Goal: Navigation & Orientation: Go to known website

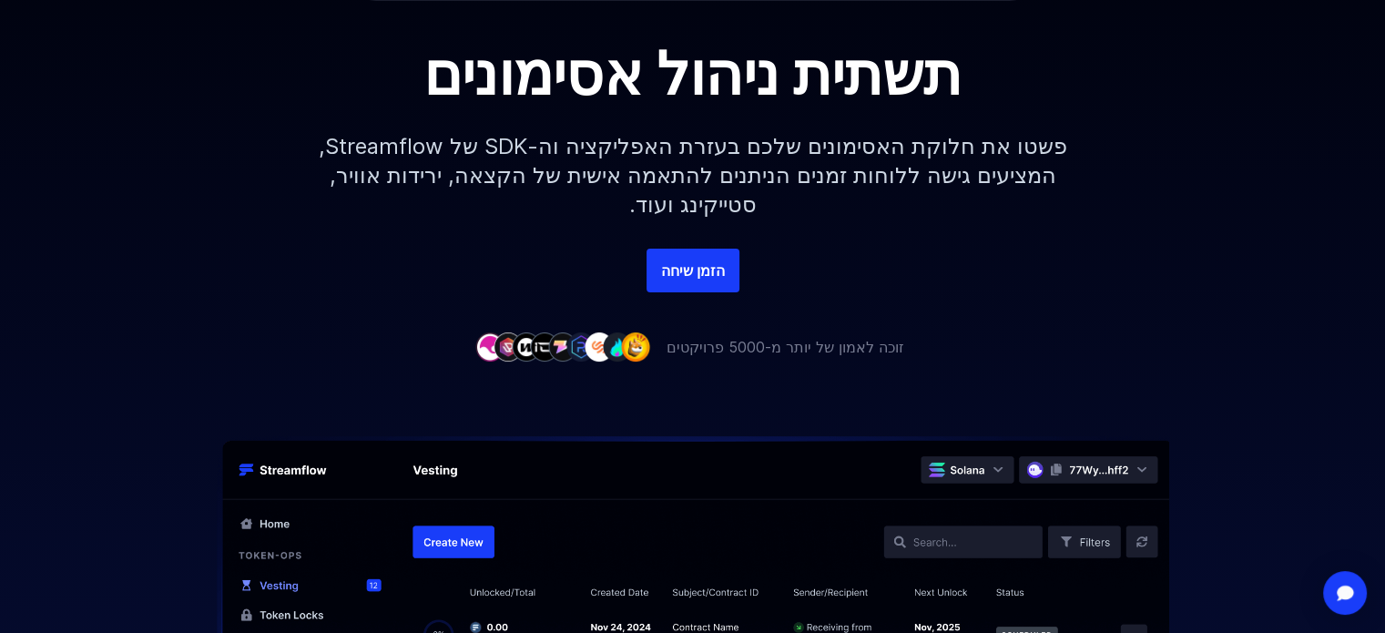
scroll to position [273, 0]
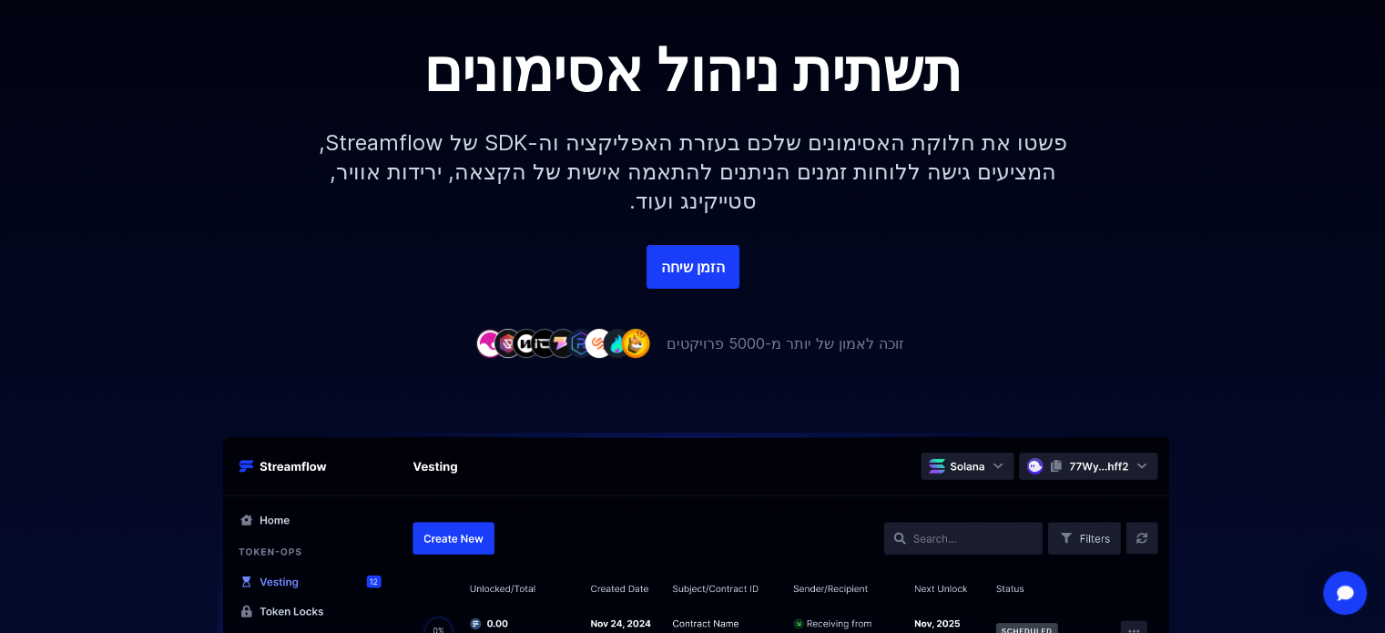
click at [728, 167] on font "פשטו את חלוקת האסימונים שלכם בעזרת האפליקציה וה-SDK של Streamflow, המציעים גישה…" at bounding box center [693, 171] width 748 height 85
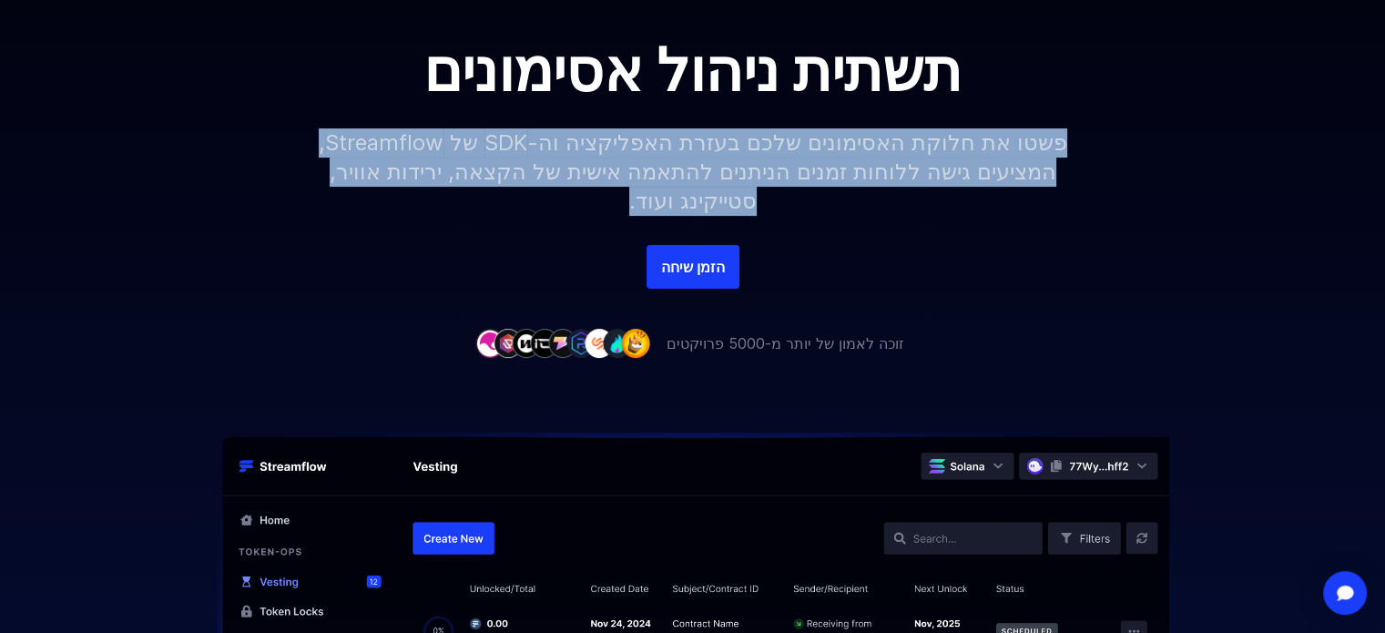
click at [728, 167] on font "פשטו את חלוקת האסימונים שלכם בעזרת האפליקציה וה-SDK של Streamflow, המציעים גישה…" at bounding box center [693, 171] width 748 height 85
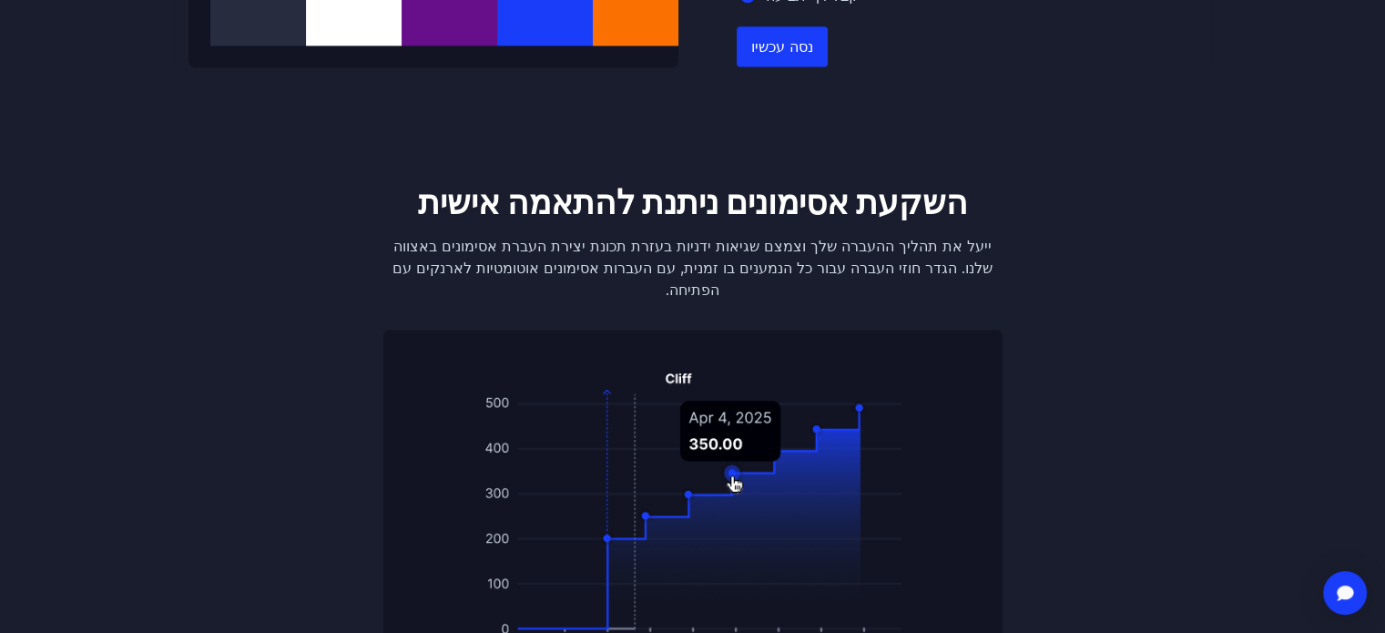
scroll to position [2185, 0]
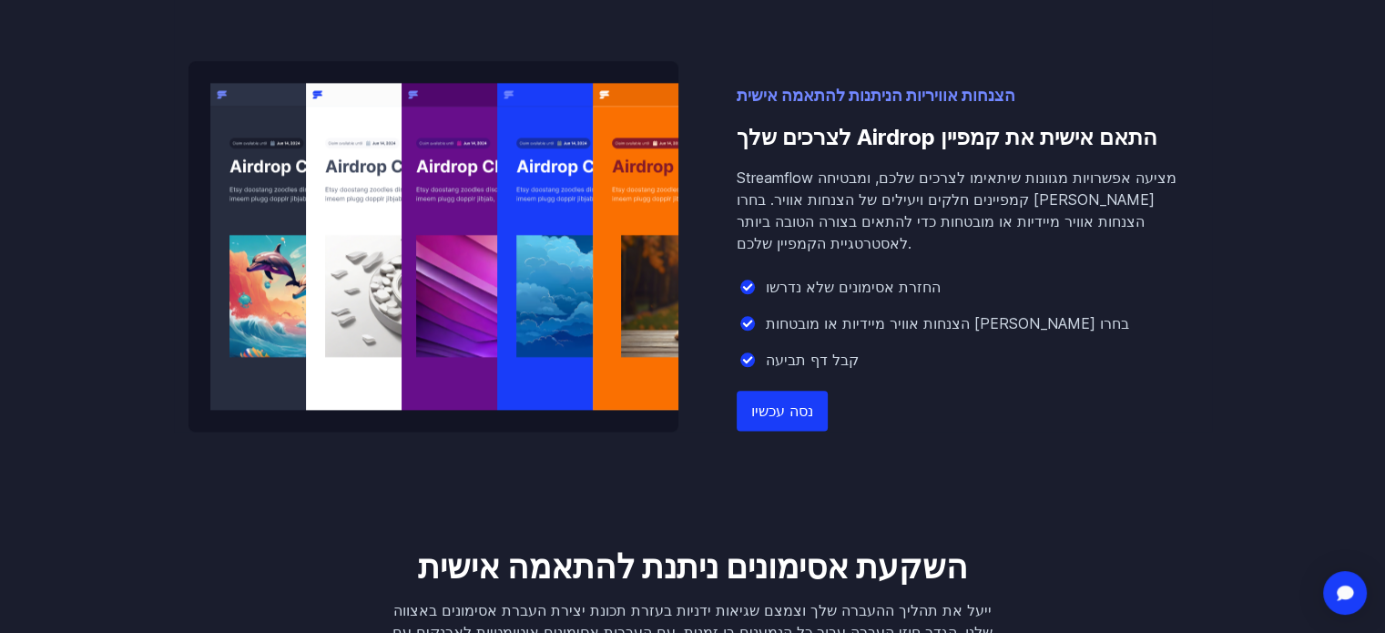
click at [1034, 172] on font "Streamflow מציעה אפשרויות מגוונות שיתאימו לצרכים שלכם, ומבטיחה קמפיינים חלקים ו…" at bounding box center [956, 210] width 440 height 84
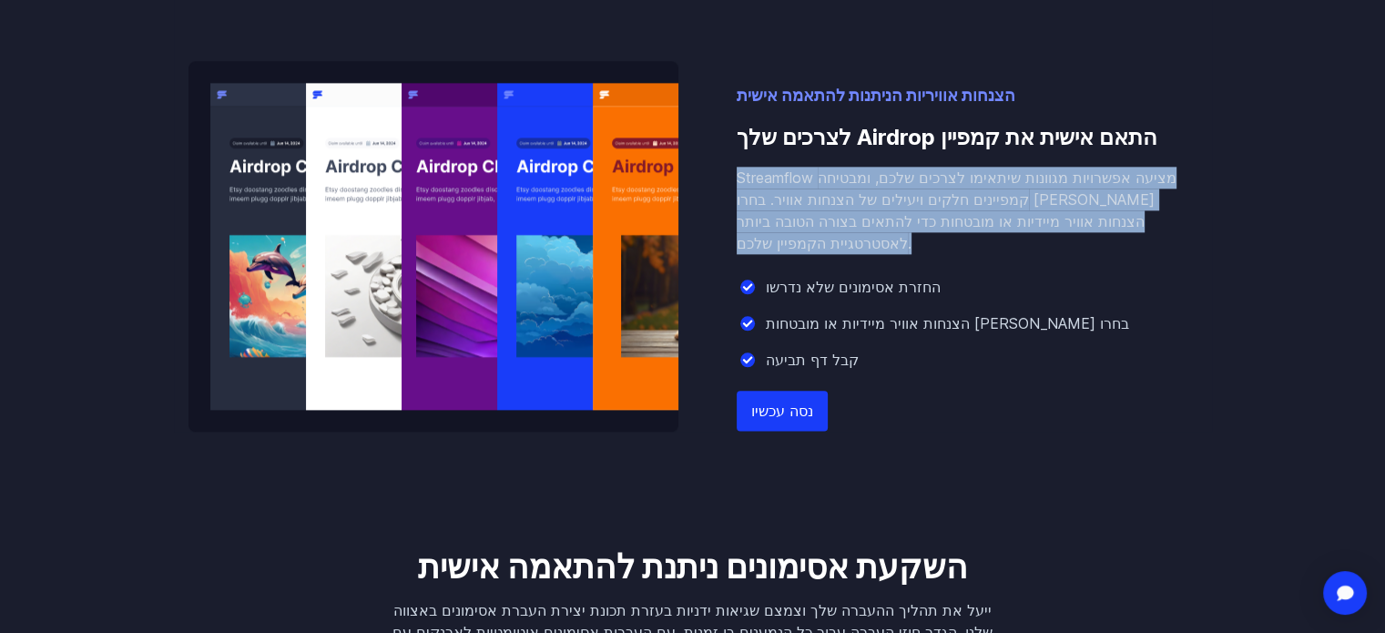
click at [1034, 172] on font "Streamflow מציעה אפשרויות מגוונות שיתאימו לצרכים שלכם, ומבטיחה קמפיינים חלקים ו…" at bounding box center [956, 210] width 440 height 84
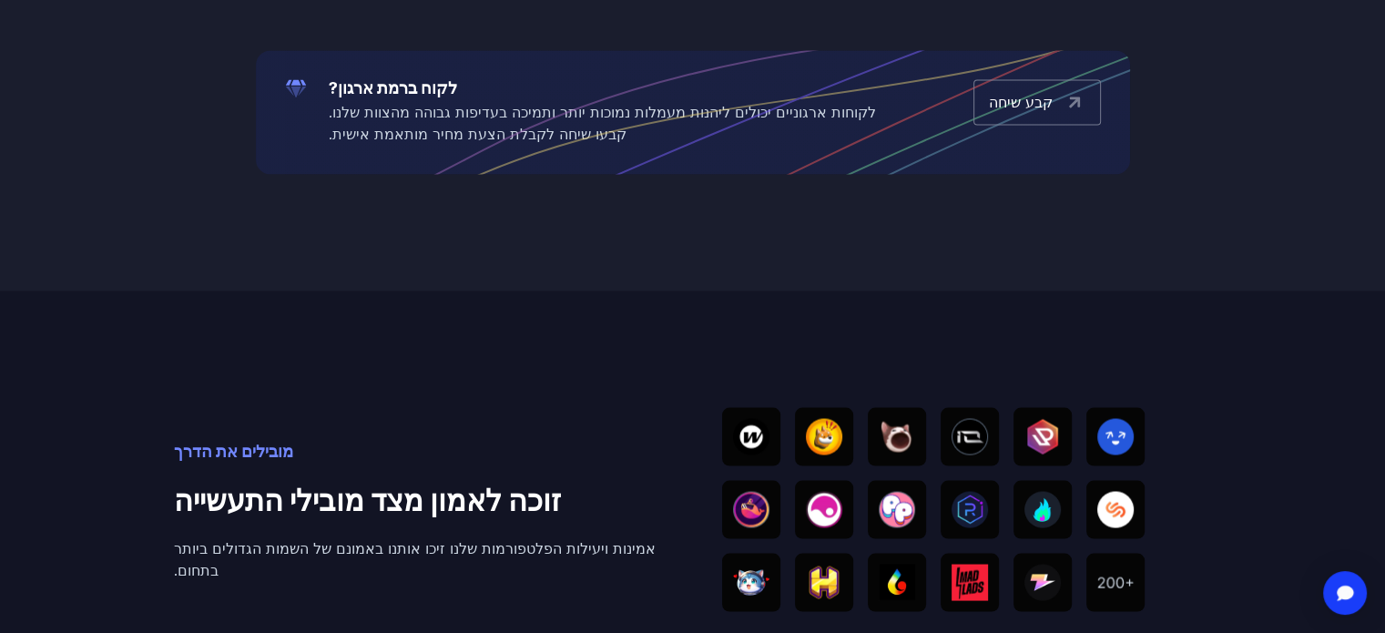
scroll to position [3459, 0]
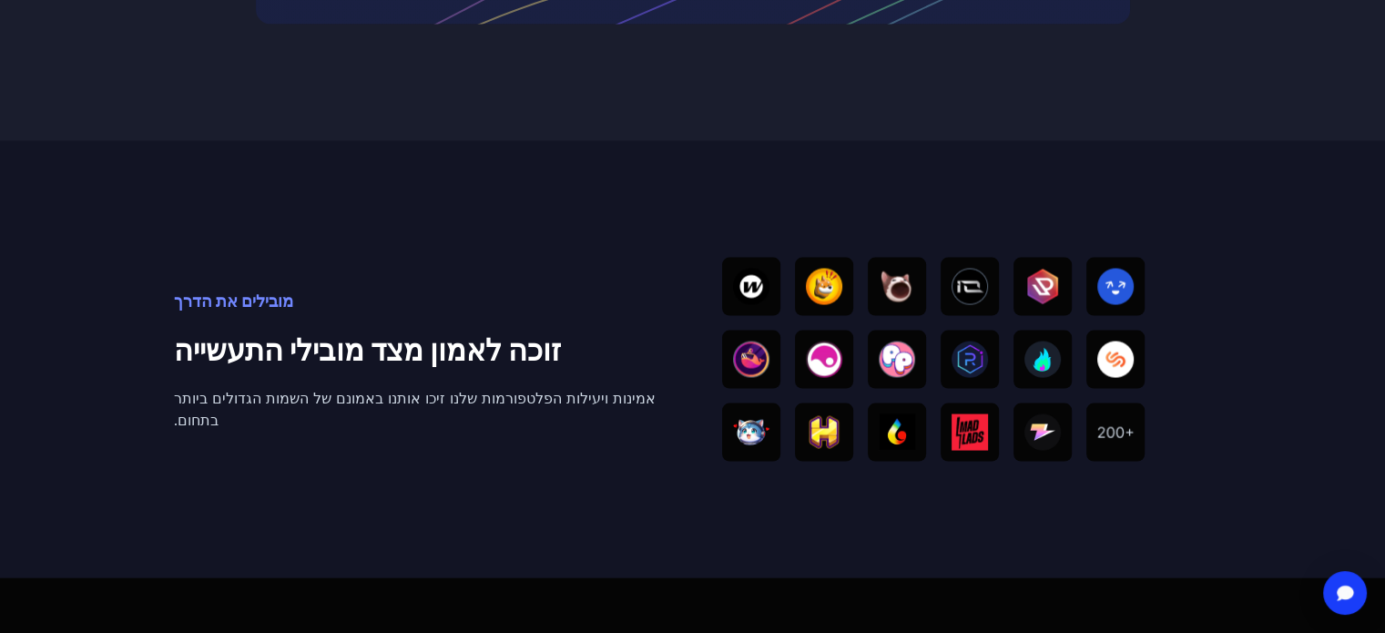
drag, startPoint x: 929, startPoint y: 176, endPoint x: 889, endPoint y: 197, distance: 44.4
click at [919, 178] on div "מובילים את הדרך זוכה לאמון מצד מובילי התעשייה אמינות ויעילות הפלטפורמות שלנו זי…" at bounding box center [693, 358] width 1038 height 437
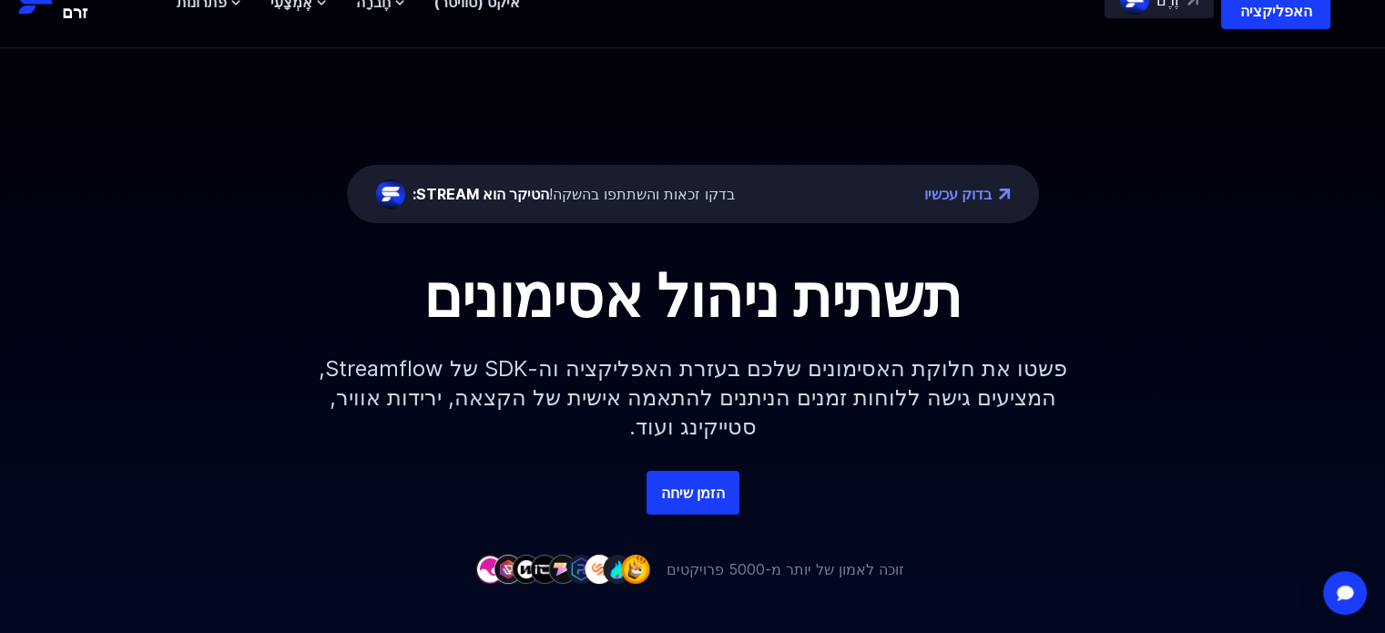
scroll to position [0, 0]
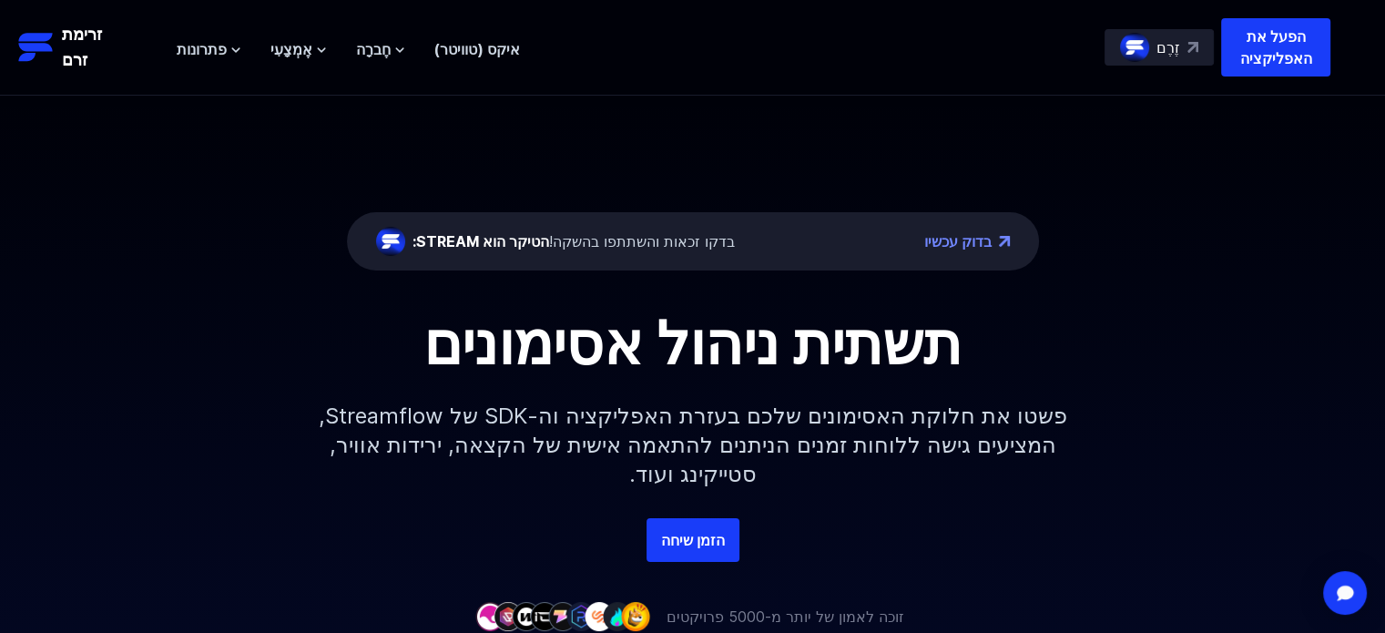
click at [1169, 43] on font "זֶרֶם" at bounding box center [1168, 47] width 24 height 18
click at [1300, 46] on p "הפעל את האפליקציה" at bounding box center [1275, 47] width 109 height 58
